Goal: Task Accomplishment & Management: Manage account settings

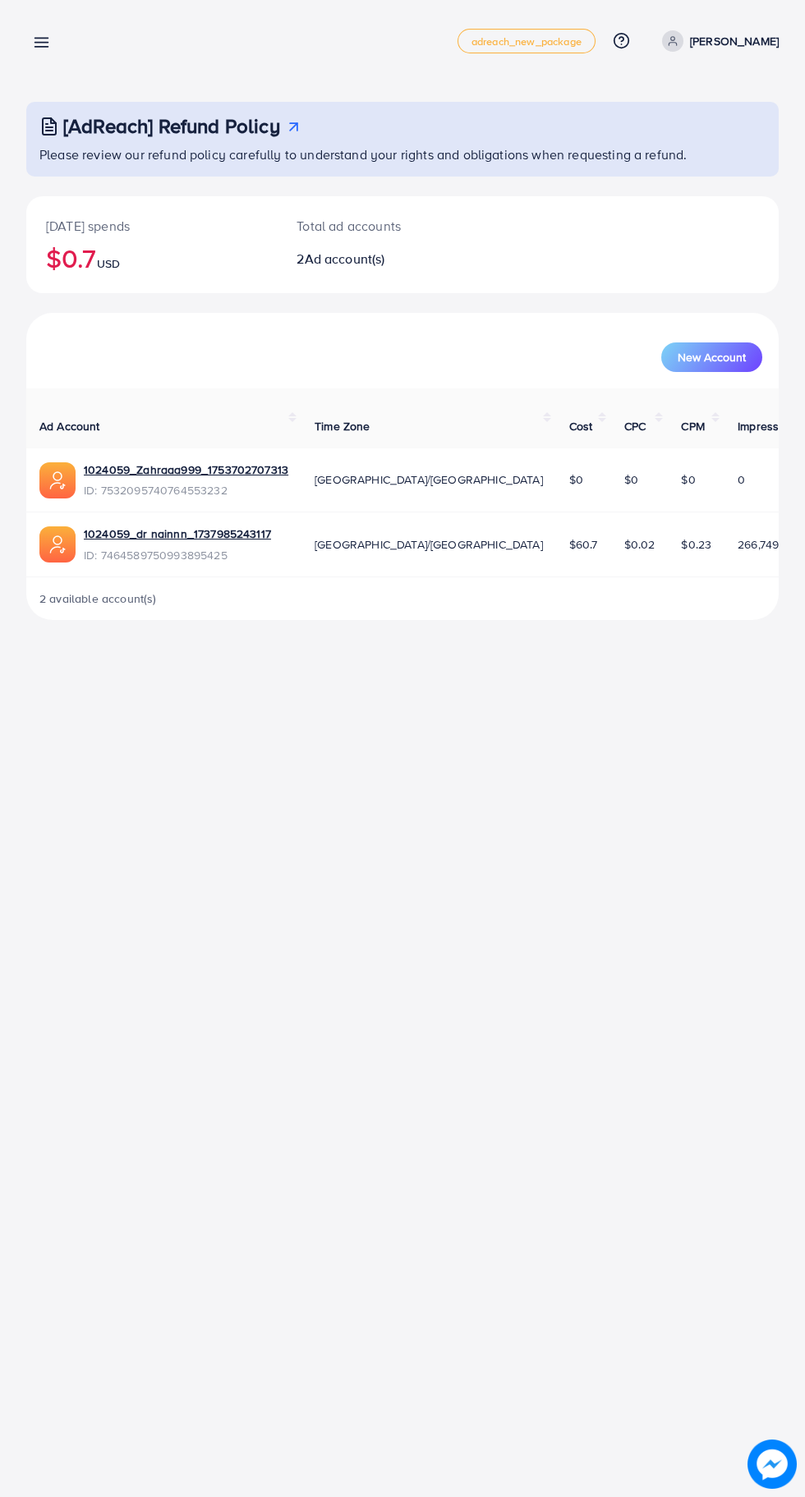
click at [41, 39] on line at bounding box center [41, 39] width 13 height 0
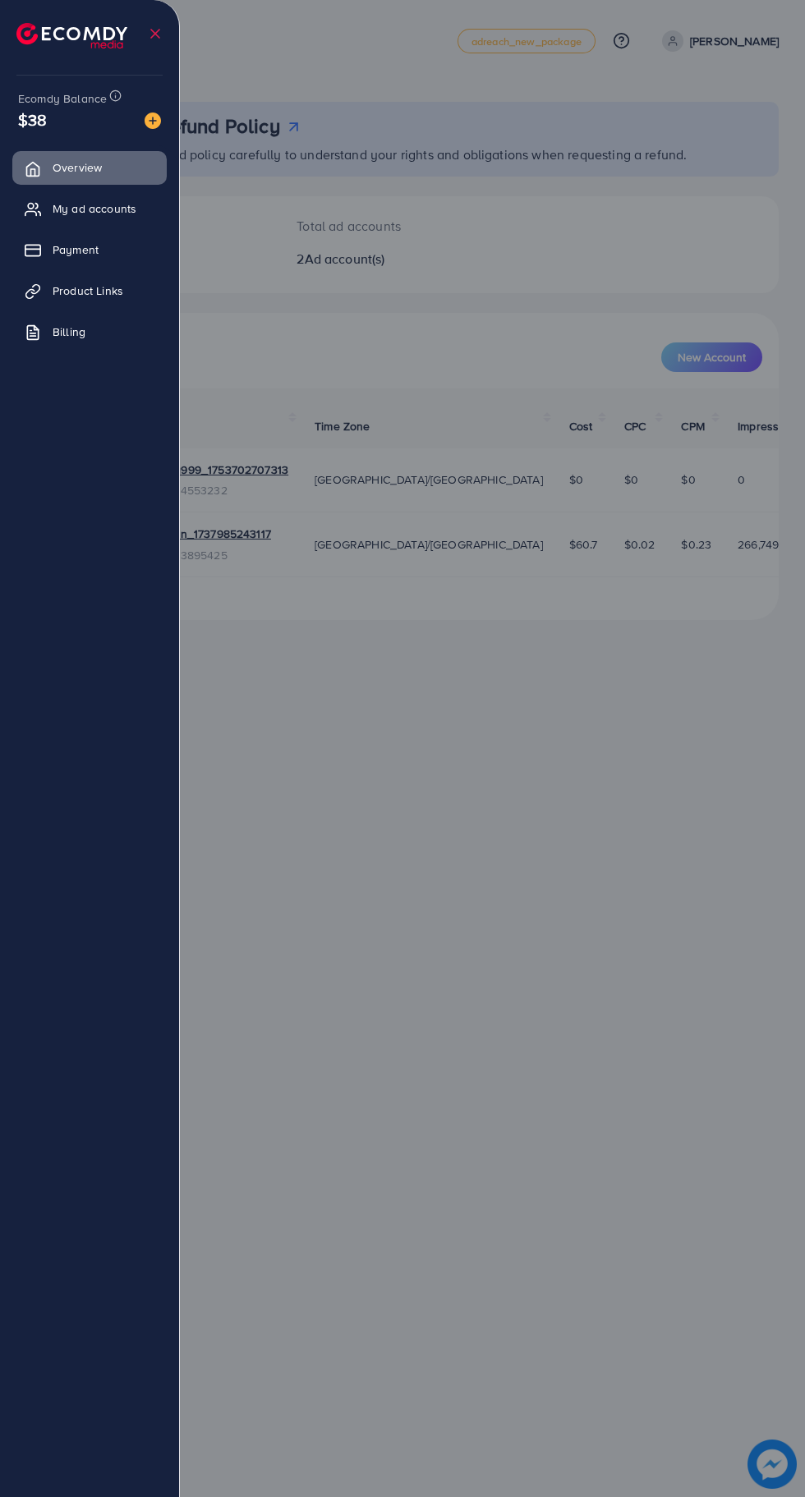
click at [136, 174] on link "Overview" at bounding box center [89, 167] width 154 height 33
click at [116, 209] on span "My ad accounts" at bounding box center [95, 208] width 84 height 16
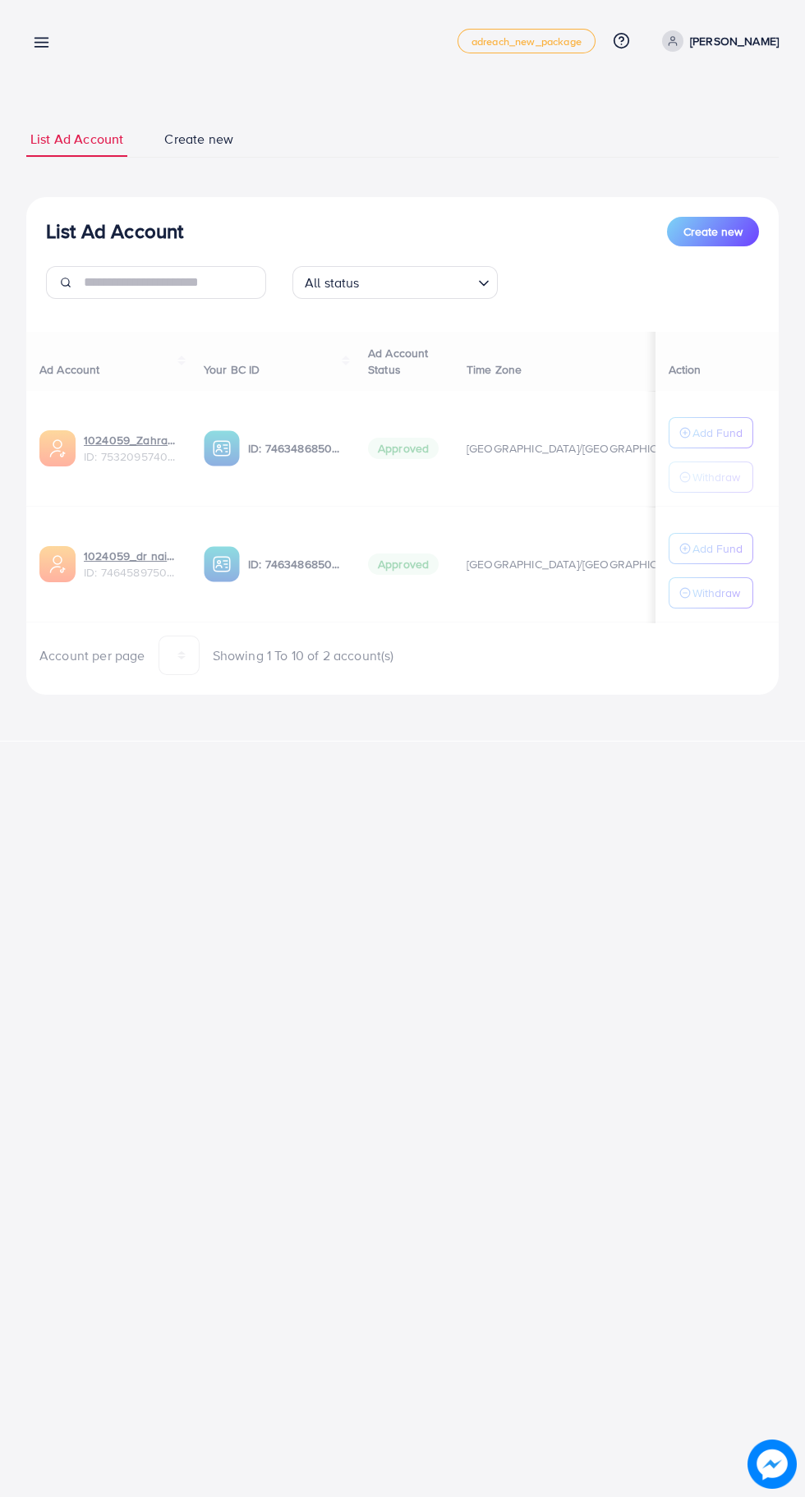
click at [114, 209] on div at bounding box center [402, 898] width 805 height 1797
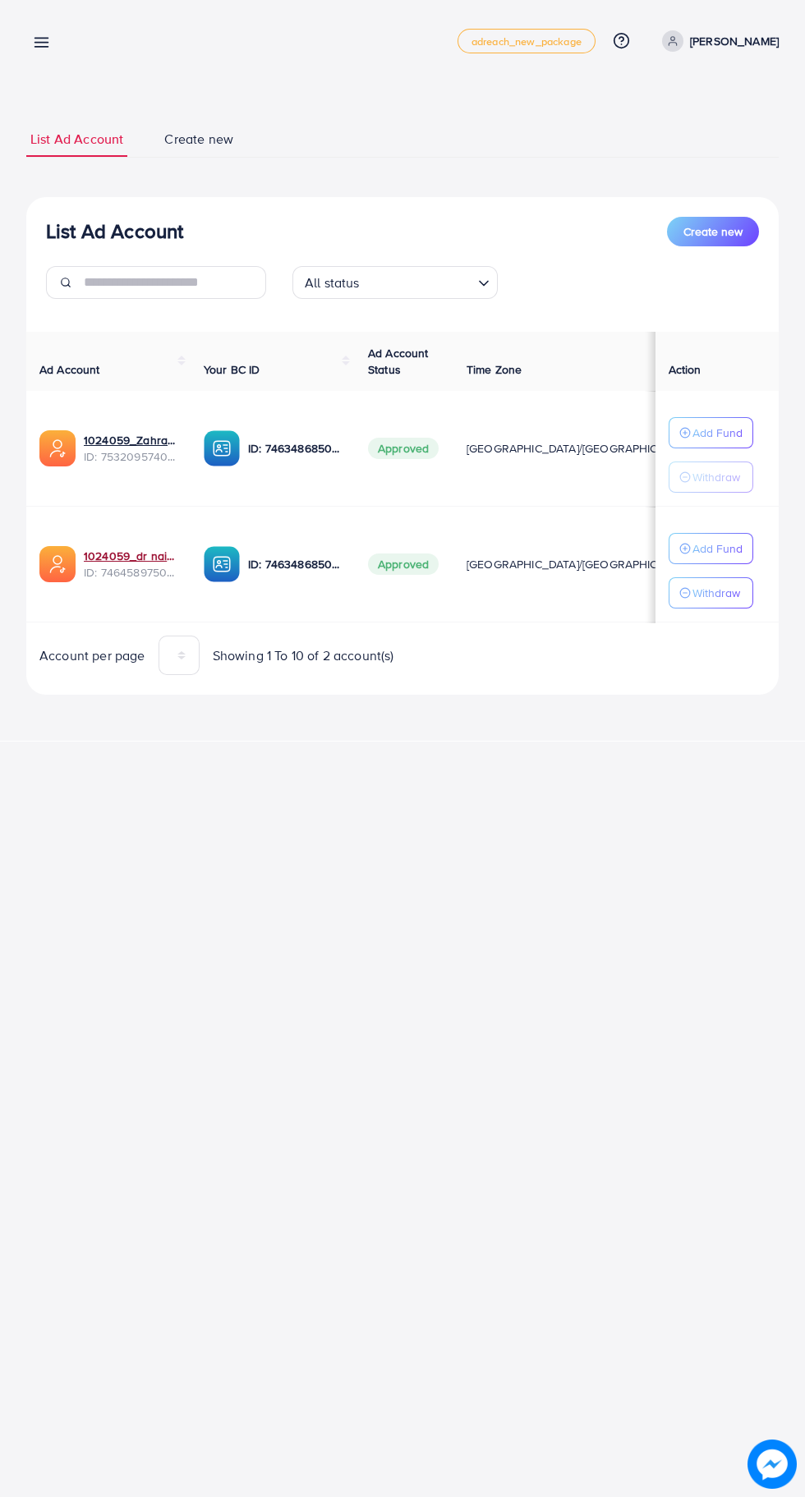
click at [123, 556] on link "1024059_dr nainnn_1737985243117" at bounding box center [131, 556] width 94 height 16
